Goal: Task Accomplishment & Management: Use online tool/utility

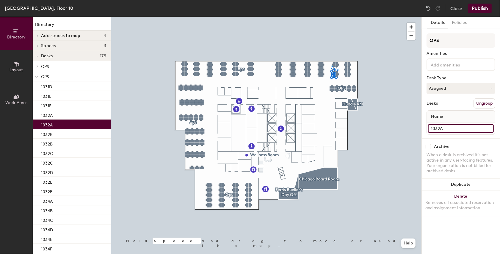
click at [440, 127] on input "1032A" at bounding box center [461, 128] width 66 height 8
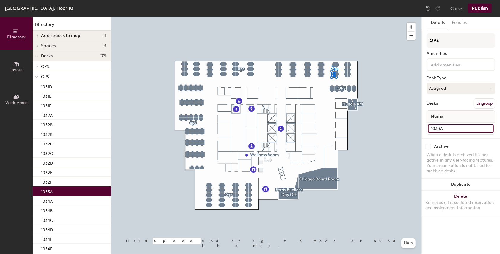
type input "1033A"
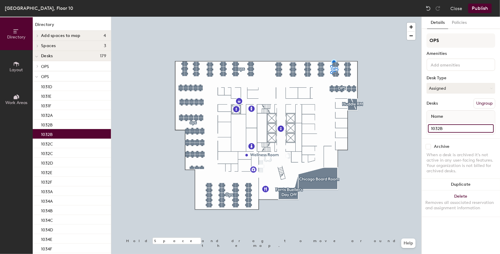
click at [446, 129] on input "1032B" at bounding box center [461, 128] width 66 height 8
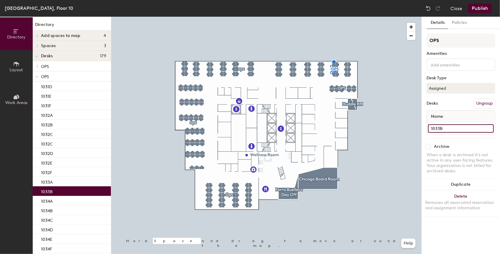
type input "1033B"
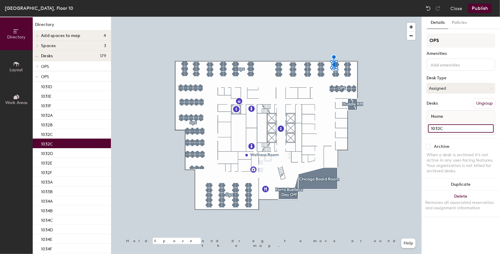
click at [449, 128] on input "1032C" at bounding box center [461, 128] width 66 height 8
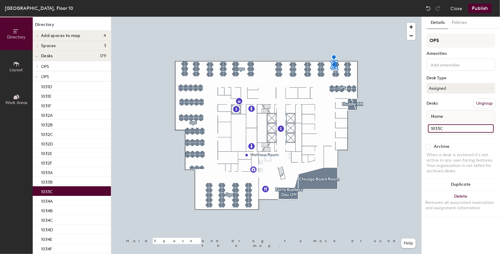
type input "1033C"
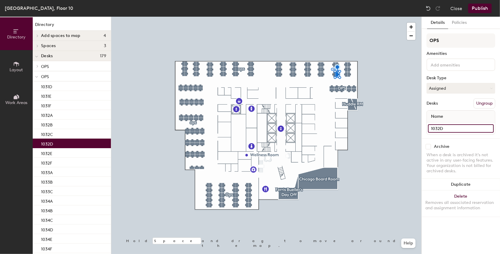
click at [441, 129] on input "1032D" at bounding box center [461, 128] width 66 height 8
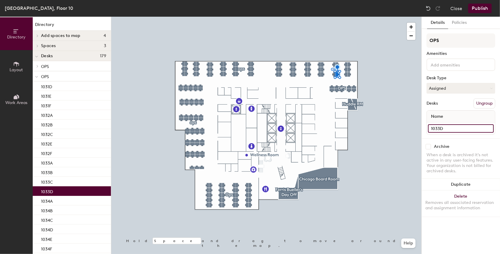
type input "1033D"
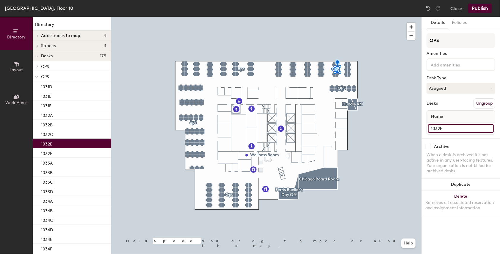
click at [442, 128] on input "1032E" at bounding box center [461, 128] width 66 height 8
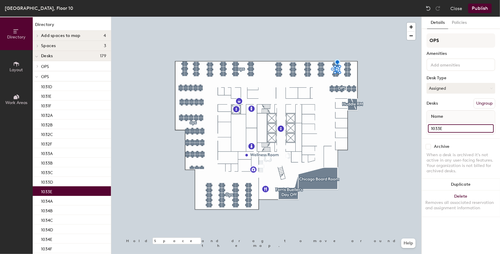
type input "1033E"
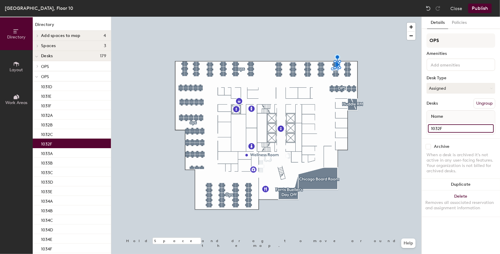
click at [453, 129] on input "1032F" at bounding box center [461, 128] width 66 height 8
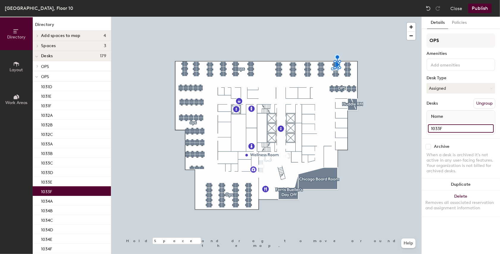
type input "1033F"
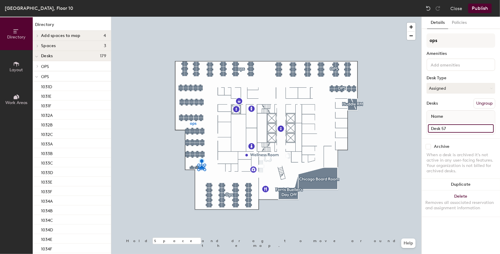
click at [450, 129] on input "Desk 57" at bounding box center [461, 128] width 66 height 8
type input "1015A"
click at [440, 126] on input "Desk 56" at bounding box center [461, 128] width 66 height 8
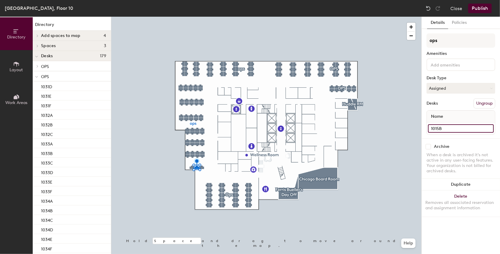
type input "1015B"
click at [436, 127] on input "Desk 55" at bounding box center [461, 128] width 66 height 8
type input "1015C"
click at [443, 128] on input "Desk 51" at bounding box center [461, 128] width 66 height 8
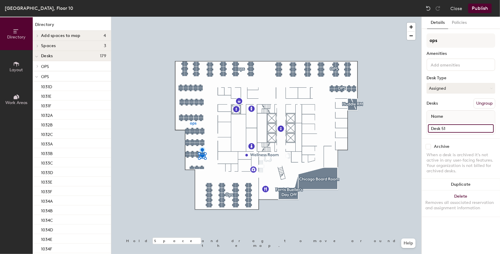
click at [443, 128] on input "Desk 51" at bounding box center [461, 128] width 66 height 8
type input "1016A"
click at [444, 124] on input "Desk 52" at bounding box center [461, 128] width 66 height 8
type input "1016B"
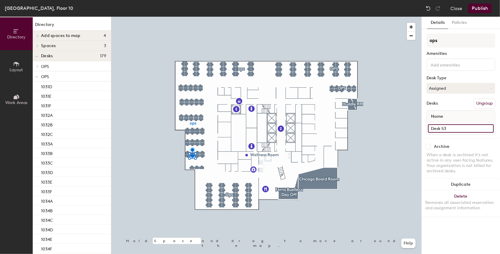
click at [463, 127] on input "Desk 53" at bounding box center [461, 128] width 66 height 8
type input "1016C"
click at [456, 124] on input "Desk 54" at bounding box center [461, 128] width 66 height 8
type input "1016D"
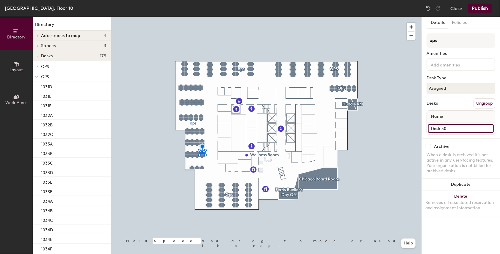
click at [457, 125] on input "Desk 50" at bounding box center [461, 128] width 66 height 8
type input "1016E"
click at [444, 128] on input "Desk 49" at bounding box center [461, 128] width 66 height 8
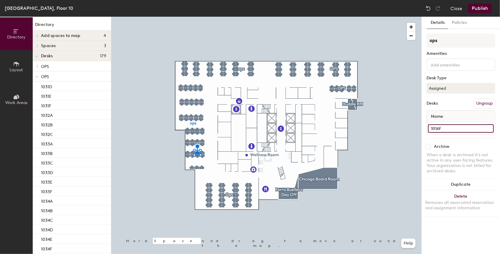
type input "1016F"
click at [437, 128] on input "Desk 48" at bounding box center [461, 128] width 66 height 8
type input "1016G"
click at [447, 129] on input "Desk 47" at bounding box center [461, 128] width 66 height 8
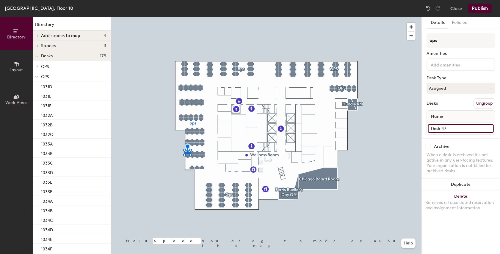
click at [447, 129] on input "Desk 47" at bounding box center [461, 128] width 66 height 8
type input "1016H"
click at [450, 129] on input "Desk 43" at bounding box center [461, 128] width 66 height 8
type input "1017A"
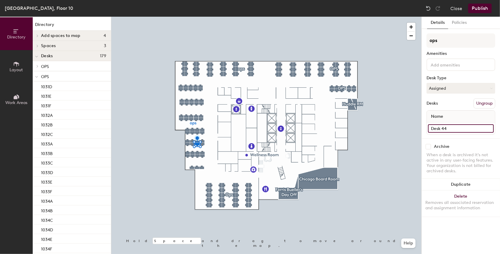
click at [468, 124] on input "Desk 44" at bounding box center [461, 128] width 66 height 8
click at [466, 129] on input "Desk 44" at bounding box center [461, 128] width 66 height 8
type input "1117B"
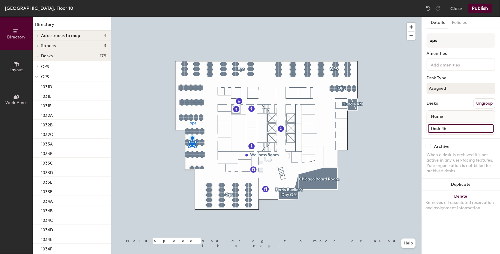
click at [447, 124] on input "Desk 45" at bounding box center [461, 128] width 66 height 8
type input "1117C"
click at [452, 125] on input "Desk 46" at bounding box center [461, 128] width 66 height 8
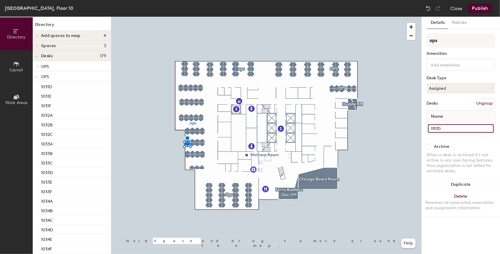
type input "1117D"
click at [444, 124] on input "Desk 42" at bounding box center [461, 128] width 66 height 8
type input "1117F"
click at [476, 126] on input "Desk 41" at bounding box center [461, 128] width 66 height 8
type input "1117G"
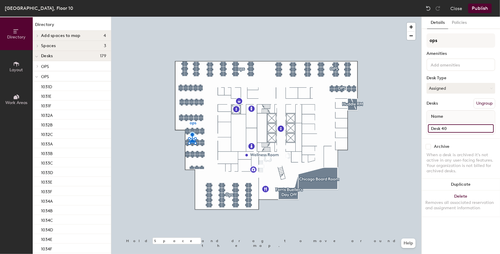
click at [461, 128] on input "Desk 40" at bounding box center [461, 128] width 66 height 8
type input "1117H"
click at [448, 123] on div "Desk 39" at bounding box center [461, 128] width 68 height 12
click at [445, 127] on input "Desk 39" at bounding box center [461, 128] width 66 height 8
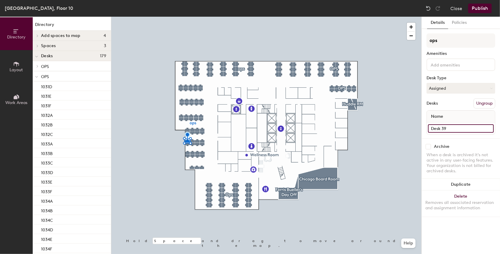
click at [445, 127] on input "Desk 39" at bounding box center [461, 128] width 66 height 8
type input "1117H"
click at [454, 131] on input "1117H" at bounding box center [461, 128] width 66 height 8
type input "1117G"
click at [457, 127] on input "1117G" at bounding box center [461, 128] width 66 height 8
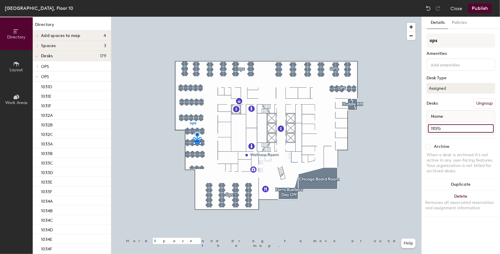
click at [457, 127] on input "1117G" at bounding box center [461, 128] width 66 height 8
type input "1117F"
click at [460, 130] on input "1117F" at bounding box center [461, 128] width 66 height 8
type input "1117E"
click at [459, 129] on input "Desk 35" at bounding box center [461, 128] width 66 height 8
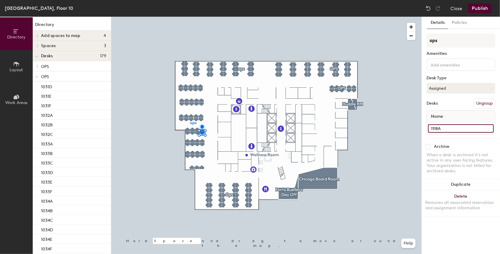
type input "1118A"
click at [438, 124] on input "Desk 36" at bounding box center [461, 128] width 66 height 8
type input "1118B"
click at [474, 130] on input "Desk 37" at bounding box center [461, 128] width 66 height 8
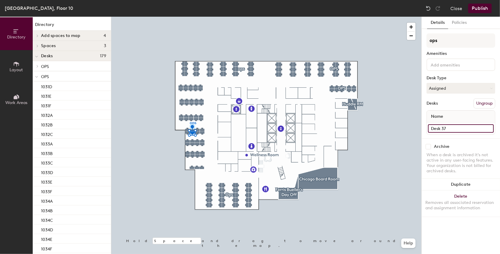
click at [474, 130] on input "Desk 37" at bounding box center [461, 128] width 66 height 8
type input "1118C"
click at [453, 126] on input "Desk 38" at bounding box center [461, 128] width 66 height 8
type input "1118D"
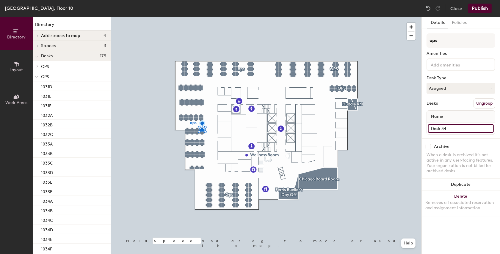
click at [451, 130] on input "Desk 34" at bounding box center [461, 128] width 66 height 8
type input "1118E"
click at [449, 127] on input "Desk 33" at bounding box center [461, 128] width 66 height 8
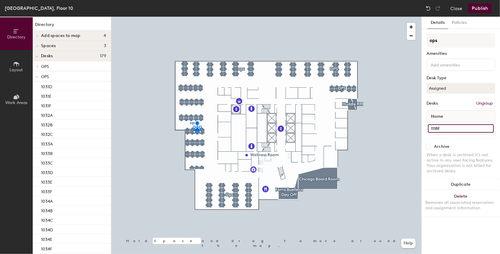
type input "1118F"
click at [462, 131] on input "Desk 32" at bounding box center [461, 128] width 66 height 8
type input "1118G"
click at [442, 133] on div "Desk 31" at bounding box center [461, 128] width 68 height 12
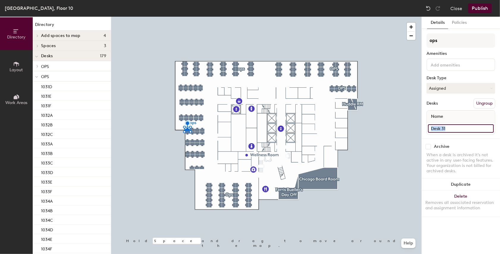
click at [437, 126] on input "Desk 31" at bounding box center [461, 128] width 66 height 8
type input "1118H"
click at [482, 126] on input "Desk 26" at bounding box center [461, 128] width 66 height 8
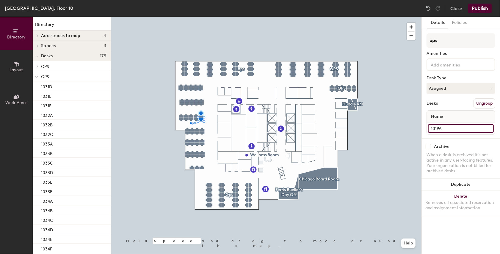
type input "1019A"
click at [469, 129] on input "Desk 27" at bounding box center [461, 128] width 66 height 8
type input "1019B"
click at [468, 128] on input "Desk 28" at bounding box center [461, 128] width 66 height 8
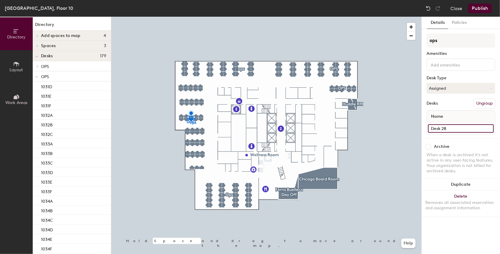
click at [468, 128] on input "Desk 28" at bounding box center [461, 128] width 66 height 8
type input "1019C"
click at [452, 126] on input "Desk 29" at bounding box center [461, 128] width 66 height 8
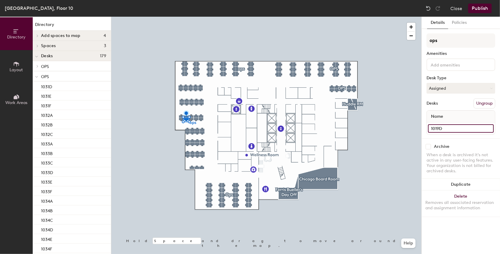
type input "1019D"
click at [442, 127] on input "Desk 30" at bounding box center [461, 128] width 66 height 8
type input "1019E"
click at [439, 128] on input "Desk 25" at bounding box center [461, 128] width 66 height 8
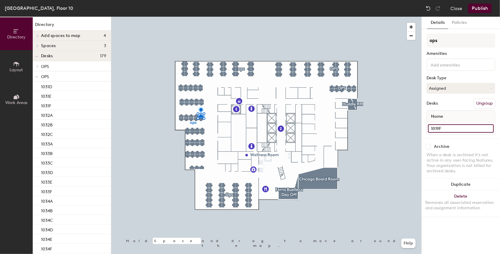
type input "1019F"
click at [450, 128] on input "Desk 24" at bounding box center [461, 128] width 66 height 8
type input "1019G"
click at [455, 127] on input "Desk 23" at bounding box center [461, 128] width 66 height 8
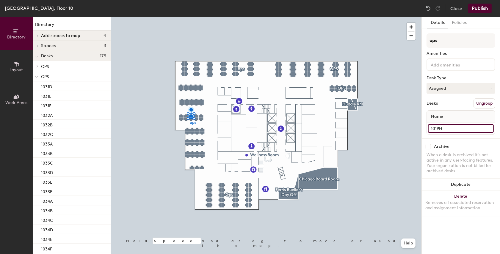
type input "1019H"
click at [432, 128] on input "Desk 22" at bounding box center [461, 128] width 66 height 8
type input "1019I"
click at [447, 131] on input "Desk 21" at bounding box center [461, 128] width 66 height 8
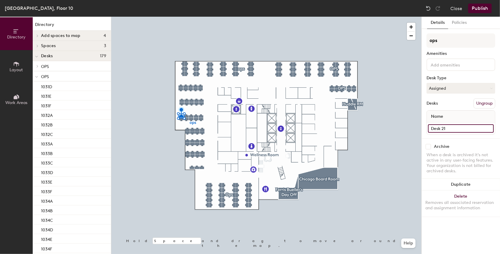
click at [447, 131] on input "Desk 21" at bounding box center [461, 128] width 66 height 8
type input "1019J"
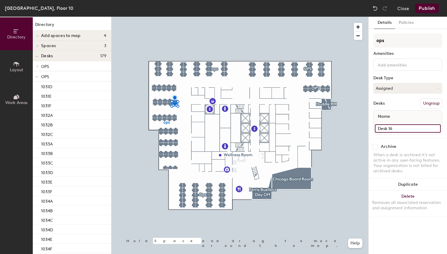
click at [411, 127] on input "Desk 16" at bounding box center [407, 128] width 66 height 8
type input "1020A"
click at [390, 129] on input "Desk 17" at bounding box center [407, 128] width 66 height 8
type input "1020B"
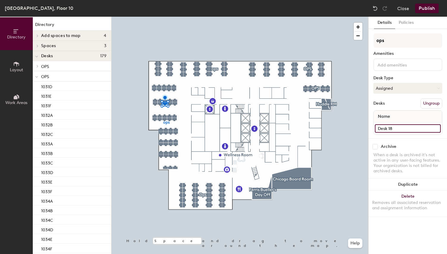
click at [389, 130] on input "Desk 18" at bounding box center [407, 128] width 66 height 8
type input "1020C"
click at [391, 128] on input "Desk 19" at bounding box center [407, 128] width 66 height 8
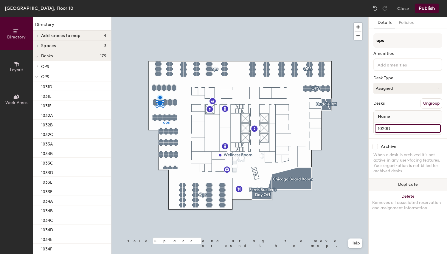
type input "1020D"
click at [402, 131] on input "Desk 20" at bounding box center [407, 128] width 66 height 8
type input "1020E"
click at [396, 126] on input "Desk 15" at bounding box center [407, 128] width 66 height 8
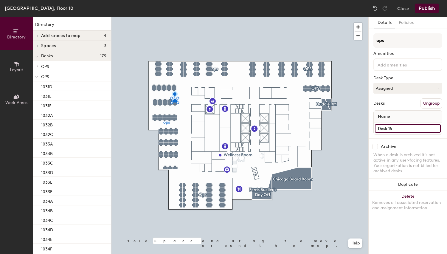
click at [396, 126] on input "Desk 15" at bounding box center [407, 128] width 66 height 8
type input "1020F"
click at [384, 125] on input "Desk 14" at bounding box center [407, 128] width 66 height 8
type input "1020G"
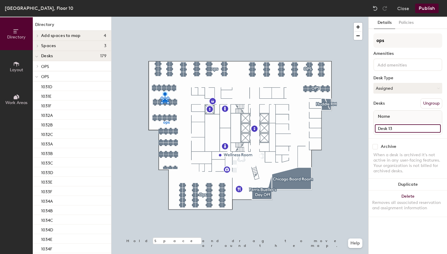
click at [416, 127] on input "Desk 13" at bounding box center [407, 128] width 66 height 8
type input "1020H"
click at [397, 129] on input "Desk 12" at bounding box center [407, 128] width 66 height 8
type input "1020I"
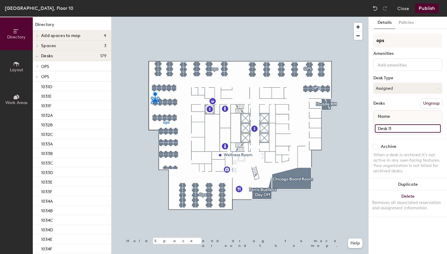
click at [382, 127] on input "Desk 11" at bounding box center [407, 128] width 66 height 8
type input "1020J"
click at [385, 126] on input "Desk 6" at bounding box center [407, 128] width 66 height 8
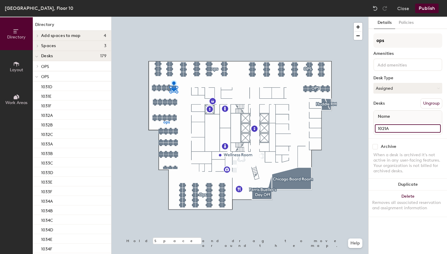
type input "1021A"
click at [394, 128] on input "Desk 7" at bounding box center [407, 128] width 66 height 8
type input "1021B"
click at [401, 126] on input "Desk 8" at bounding box center [407, 128] width 66 height 8
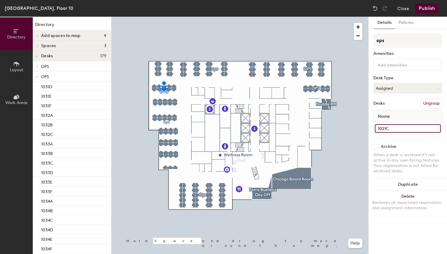
type input "1021C"
click at [395, 128] on input "Desk 9" at bounding box center [407, 128] width 66 height 8
type input "1021D"
click at [402, 129] on input "Desk 10" at bounding box center [407, 128] width 66 height 8
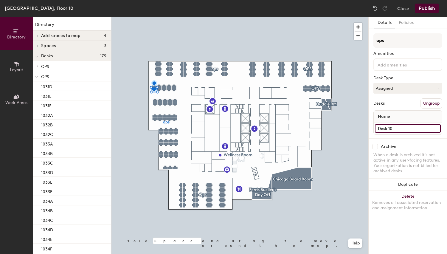
click at [402, 129] on input "Desk 10" at bounding box center [407, 128] width 66 height 8
type input "1021E"
click at [417, 125] on input "Desk 5" at bounding box center [407, 128] width 66 height 8
type input "1021F"
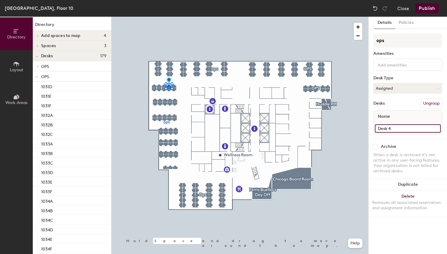
click at [383, 128] on input "Desk 4" at bounding box center [407, 128] width 66 height 8
type input "1021G"
click at [385, 127] on input "Desk 3" at bounding box center [407, 128] width 66 height 8
type input "1021H"
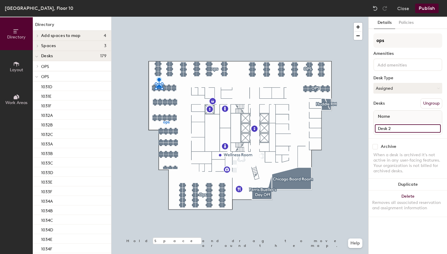
click at [392, 127] on input "Desk 2" at bounding box center [407, 128] width 66 height 8
type input "1021I"
click at [405, 124] on input "Desk 1" at bounding box center [407, 128] width 66 height 8
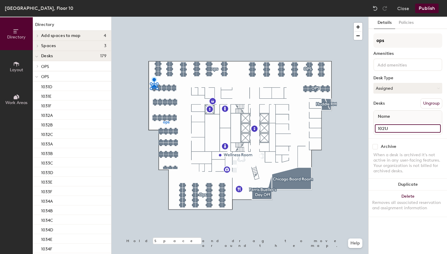
type input "1021J"
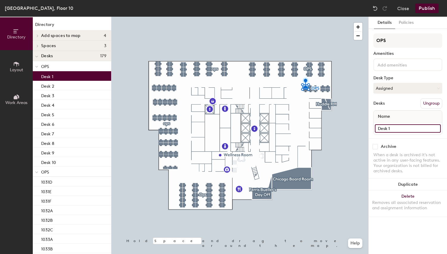
click at [394, 132] on input "Desk 1" at bounding box center [407, 128] width 66 height 8
type input "1036A"
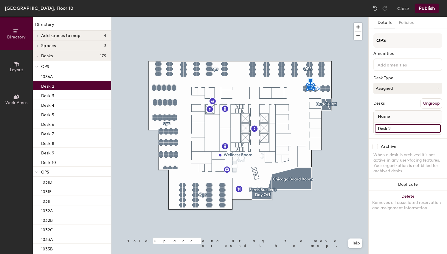
click at [400, 125] on input "Desk 2" at bounding box center [407, 128] width 66 height 8
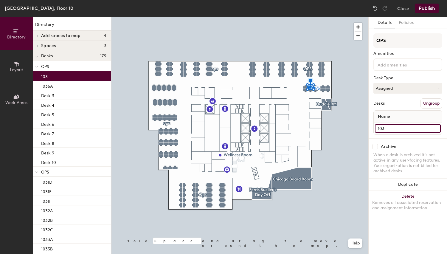
click at [400, 125] on input "103" at bounding box center [407, 128] width 66 height 8
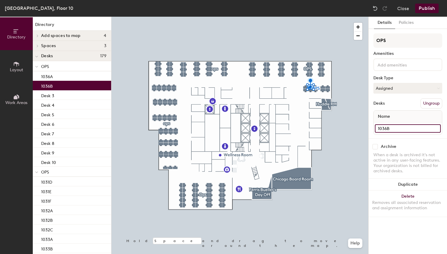
type input "1036B"
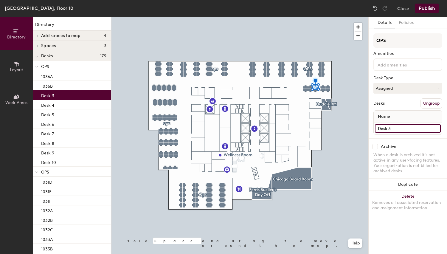
click at [405, 131] on input "Desk 3" at bounding box center [407, 128] width 66 height 8
type input "1036C"
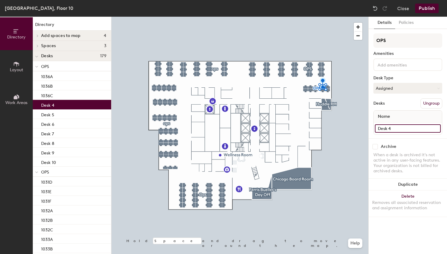
click at [387, 124] on input "Desk 4" at bounding box center [407, 128] width 66 height 8
type input "1036D"
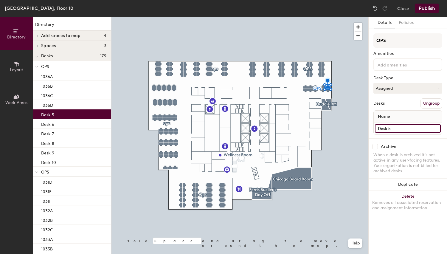
click at [387, 129] on input "Desk 5" at bounding box center [407, 128] width 66 height 8
type input "1036E"
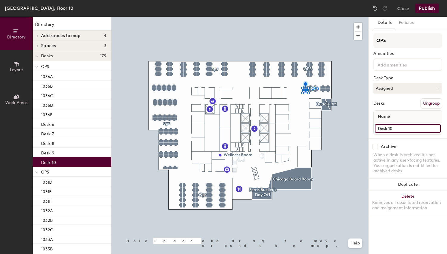
click at [392, 128] on input "Desk 10" at bounding box center [407, 128] width 66 height 8
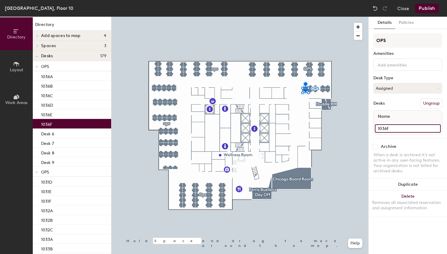
type input "1036F"
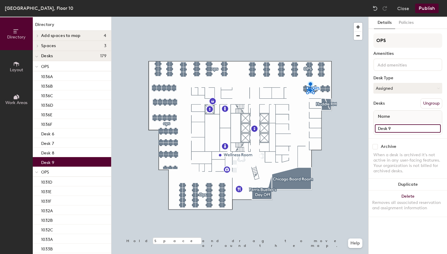
click at [392, 130] on input "Desk 9" at bounding box center [407, 128] width 66 height 8
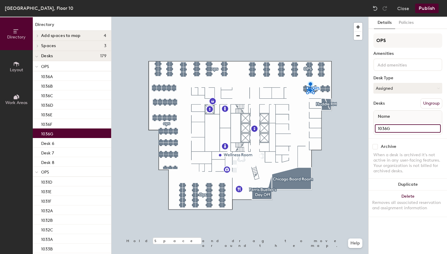
type input "1036G"
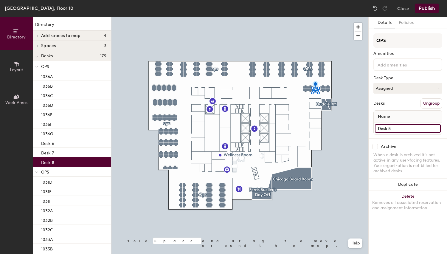
click at [386, 126] on input "Desk 8" at bounding box center [407, 128] width 66 height 8
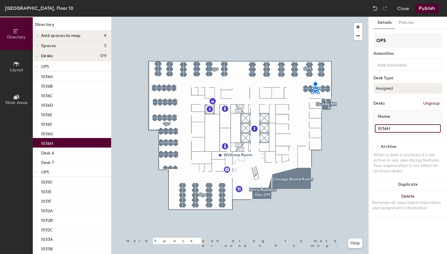
type input "1036H"
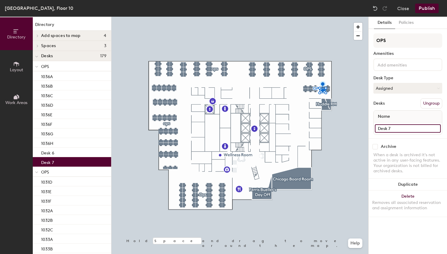
click at [389, 130] on input "Desk 7" at bounding box center [407, 128] width 66 height 8
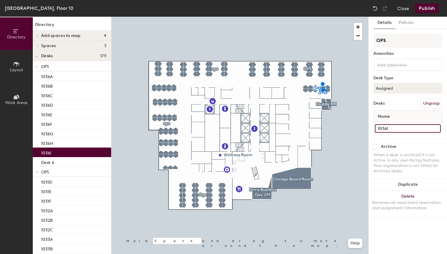
type input "1036I"
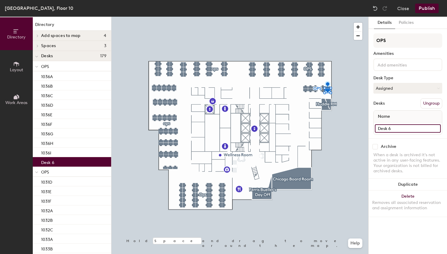
click at [387, 128] on input "Desk 6" at bounding box center [407, 128] width 66 height 8
type input "1036J"
